Goal: Transaction & Acquisition: Purchase product/service

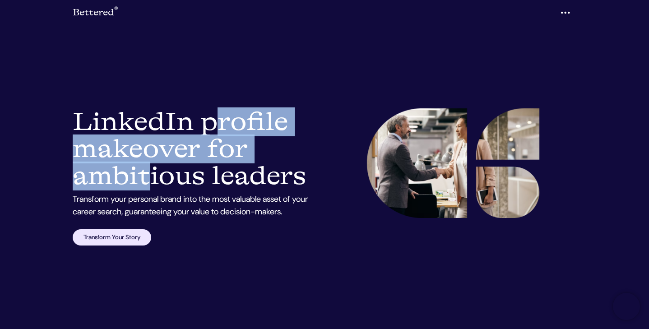
drag, startPoint x: 75, startPoint y: 120, endPoint x: 197, endPoint y: 158, distance: 128.5
click at [197, 158] on h1 "LinkedIn Makeover Services: LinkedIn profile makeover for ambitious leaders" at bounding box center [196, 149] width 247 height 82
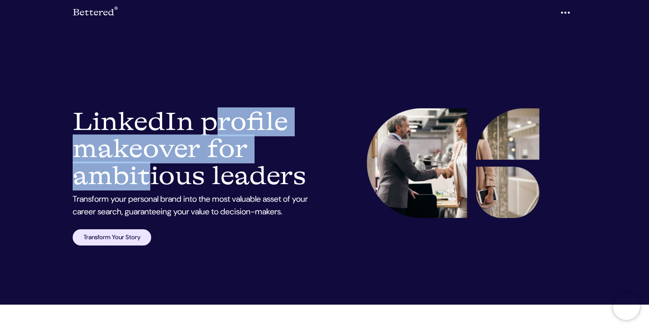
scroll to position [8, 0]
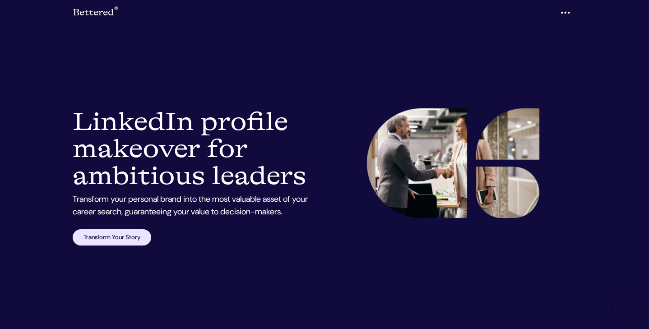
click at [325, 111] on div at bounding box center [453, 176] width 257 height 137
click at [114, 237] on link "Transform Your Story" at bounding box center [112, 237] width 79 height 16
